Goal: Task Accomplishment & Management: Use online tool/utility

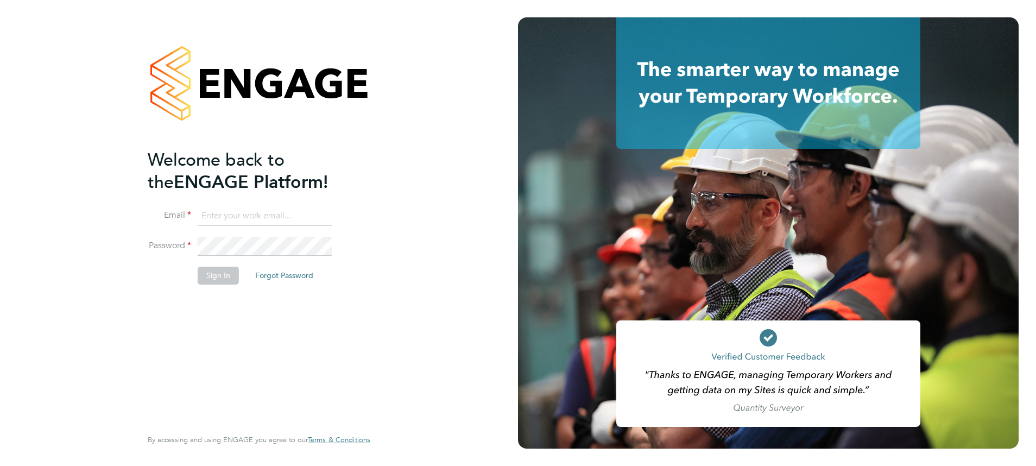
click at [234, 218] on input at bounding box center [265, 216] width 134 height 20
type input "[EMAIL_ADDRESS][PERSON_NAME][DOMAIN_NAME]"
click at [154, 250] on li "Password" at bounding box center [254, 252] width 212 height 30
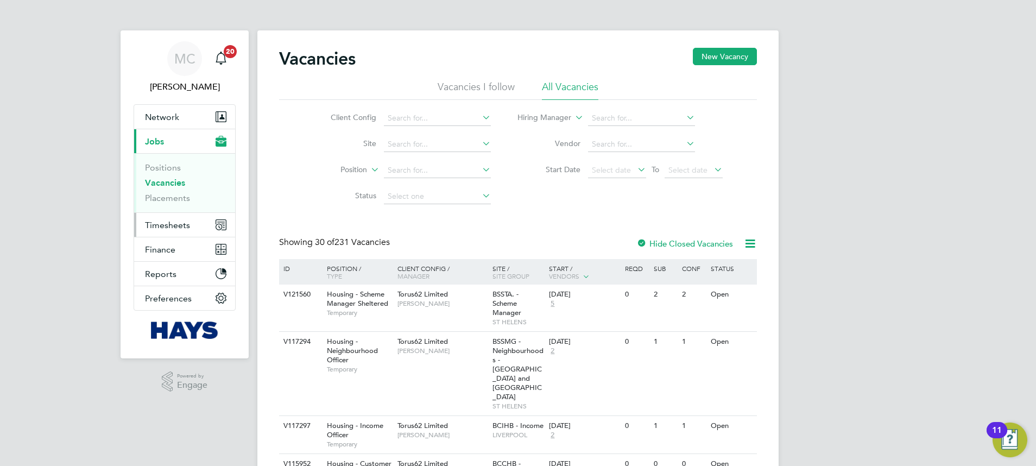
click at [179, 223] on span "Timesheets" at bounding box center [167, 225] width 45 height 10
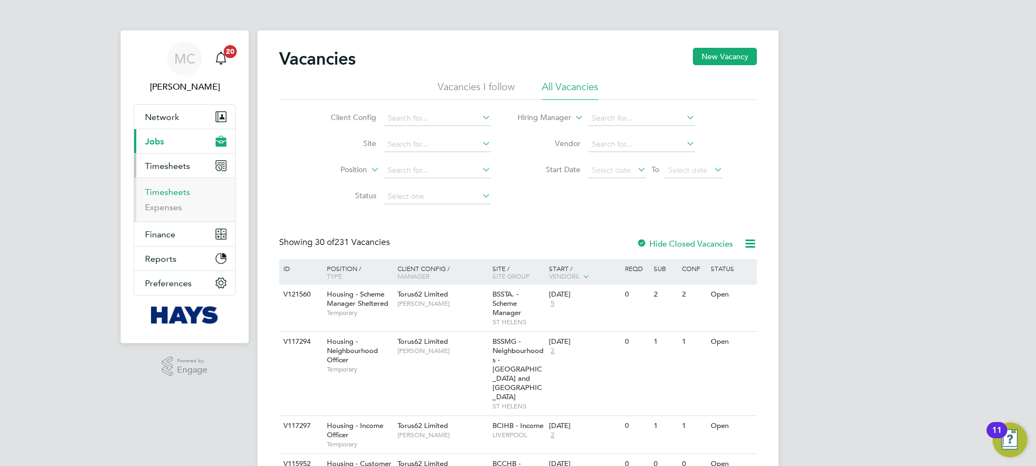
click at [166, 194] on link "Timesheets" at bounding box center [167, 192] width 45 height 10
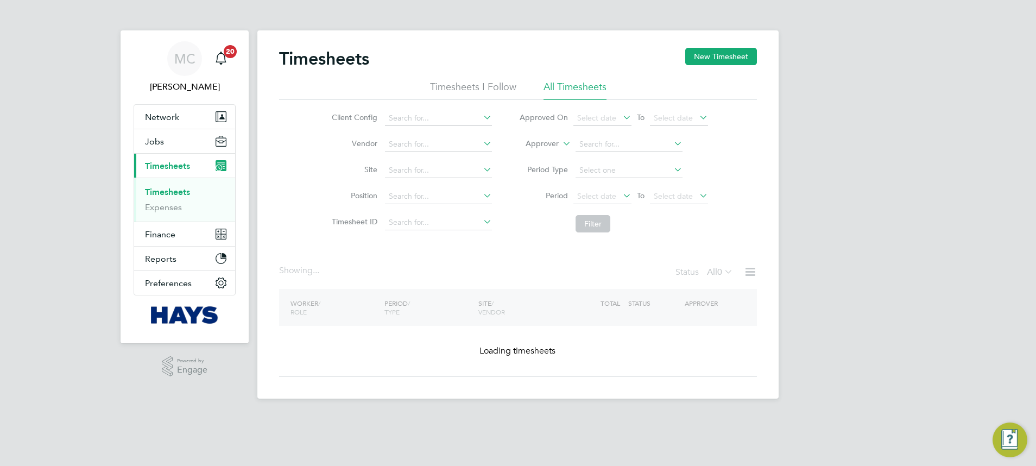
click at [551, 144] on label "Approver" at bounding box center [534, 143] width 49 height 11
click at [546, 155] on li "Worker" at bounding box center [532, 156] width 54 height 14
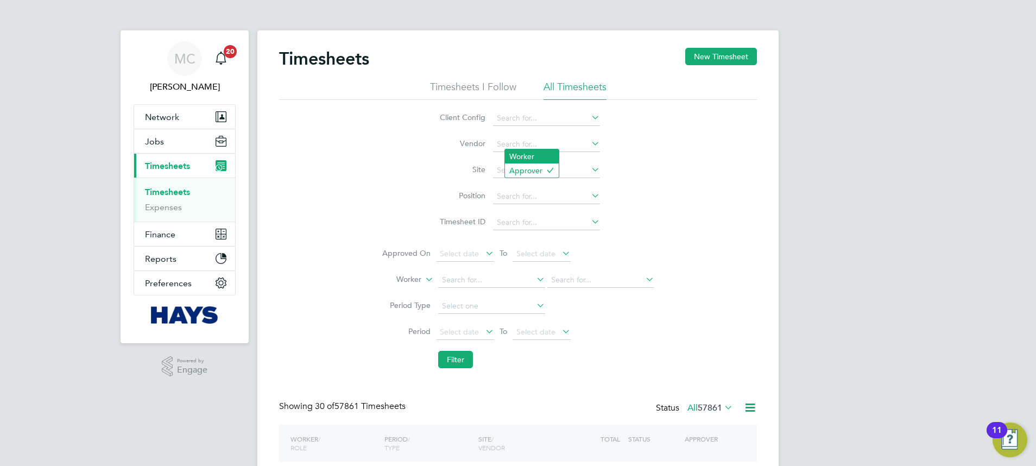
click at [509, 157] on li "Worker" at bounding box center [532, 156] width 54 height 14
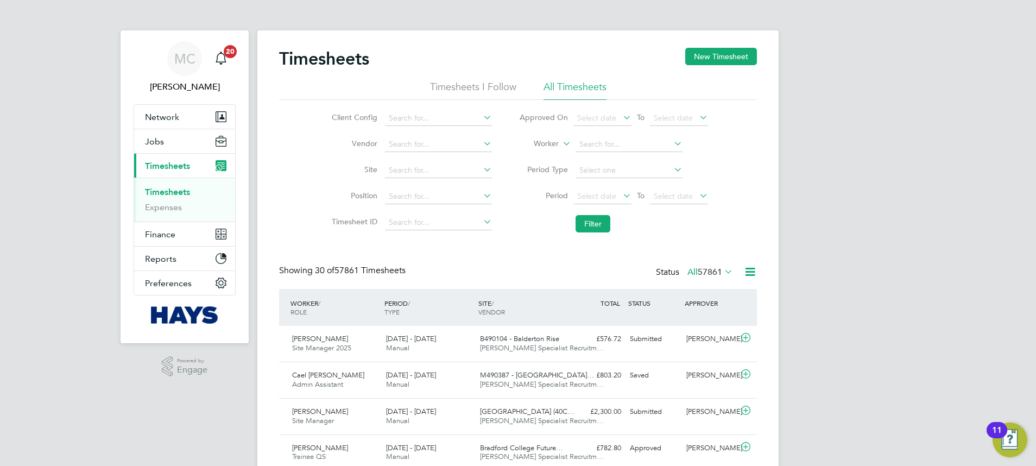
click at [542, 157] on li "Worker" at bounding box center [614, 144] width 216 height 26
click at [628, 130] on li "Approved On Select date To Select date" at bounding box center [614, 118] width 216 height 26
click at [629, 138] on input at bounding box center [629, 144] width 107 height 15
click at [619, 173] on li "Lance Gourlay" at bounding box center [642, 174] width 134 height 15
type input "Lance Gourlay"
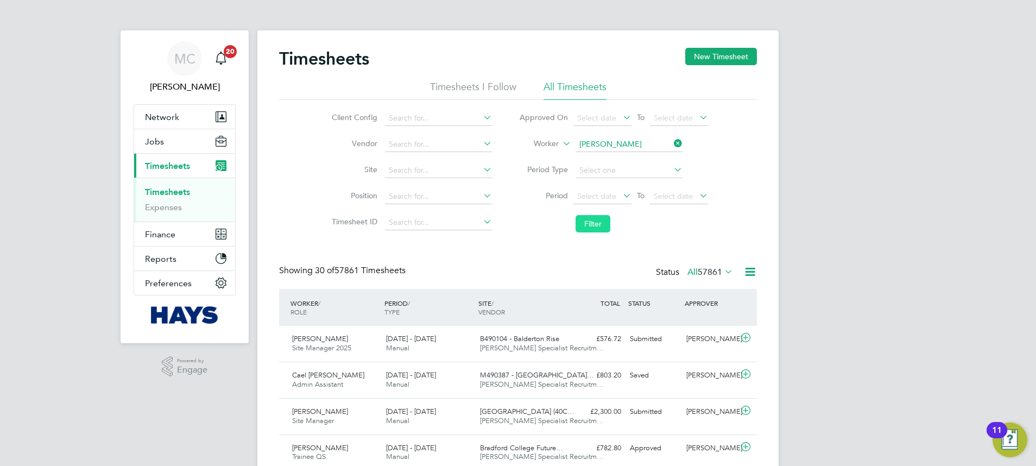
click at [605, 220] on button "Filter" at bounding box center [593, 223] width 35 height 17
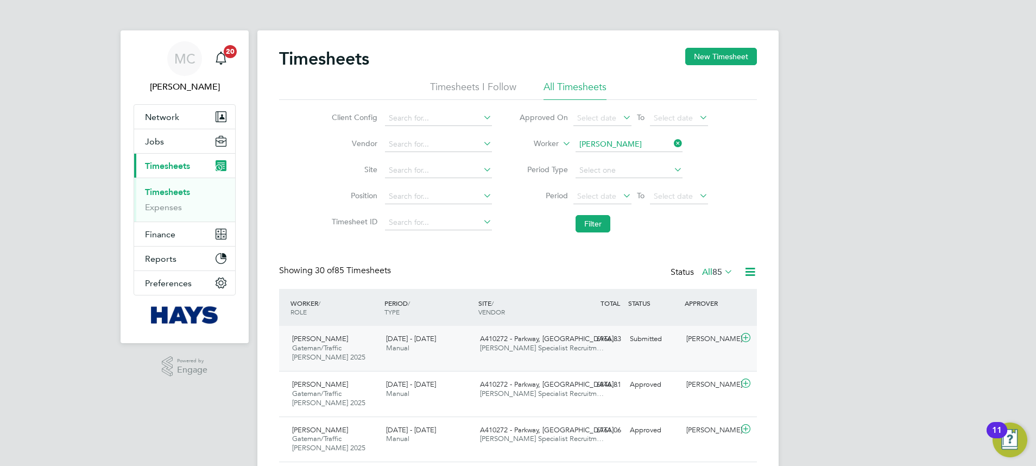
click at [547, 345] on span "Hays Specialist Recruitm…" at bounding box center [542, 347] width 124 height 9
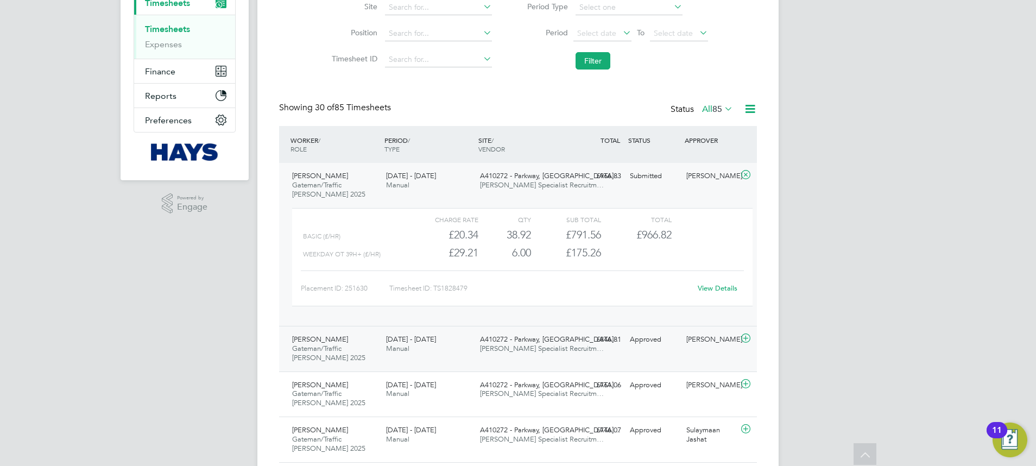
click at [683, 354] on div "Lance Gourlay Gateman/Traffic Marshall 2025 13 - 19 Sep 2025 13 - 19 Sep 2025 M…" at bounding box center [518, 349] width 478 height 46
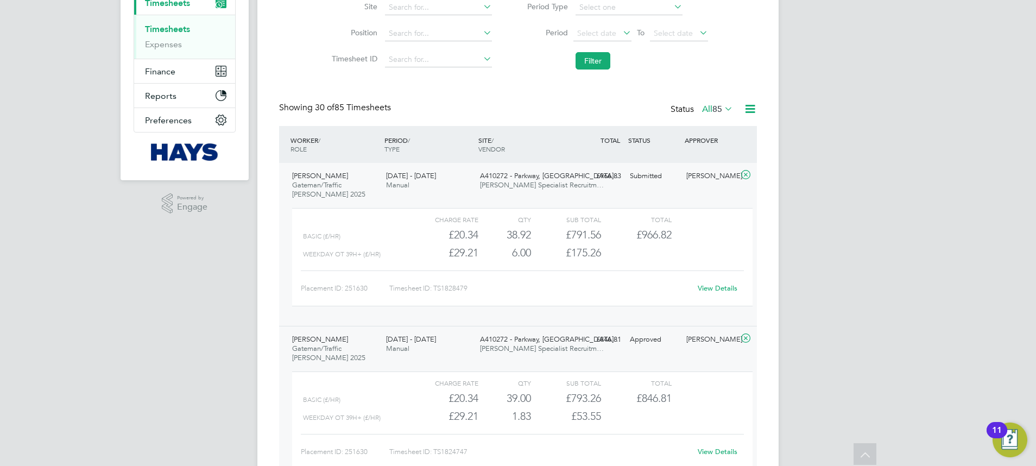
click at [705, 286] on link "View Details" at bounding box center [718, 287] width 40 height 9
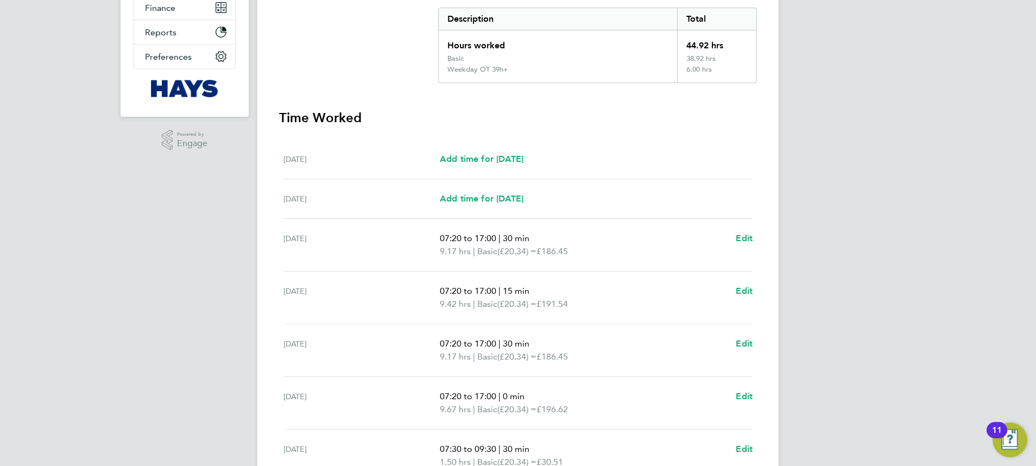
scroll to position [326, 0]
